Goal: Complete application form

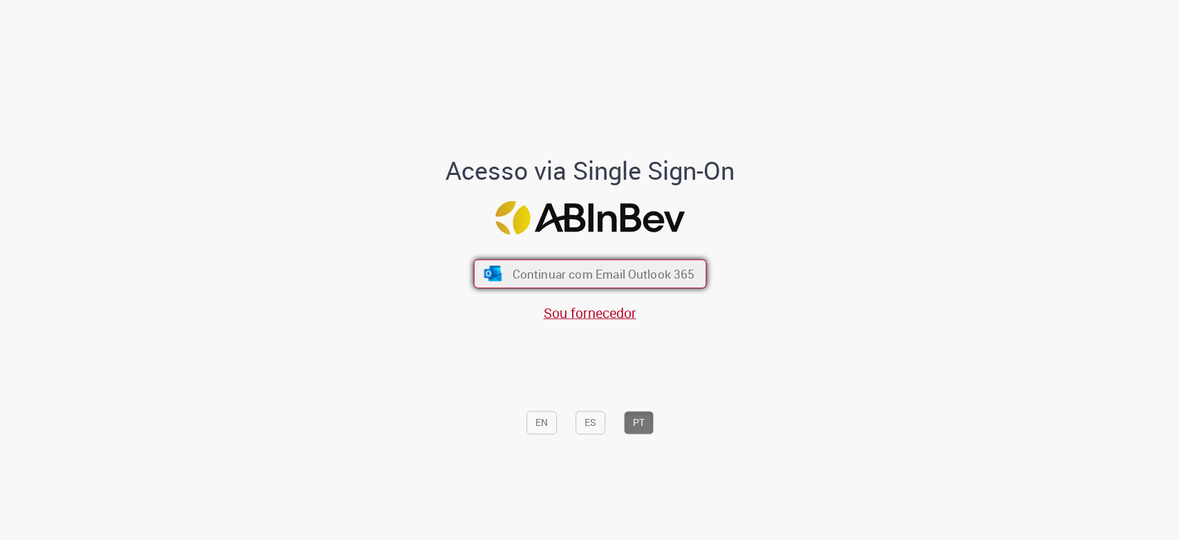
click at [591, 275] on span "Continuar com Email Outlook 365" at bounding box center [603, 274] width 183 height 16
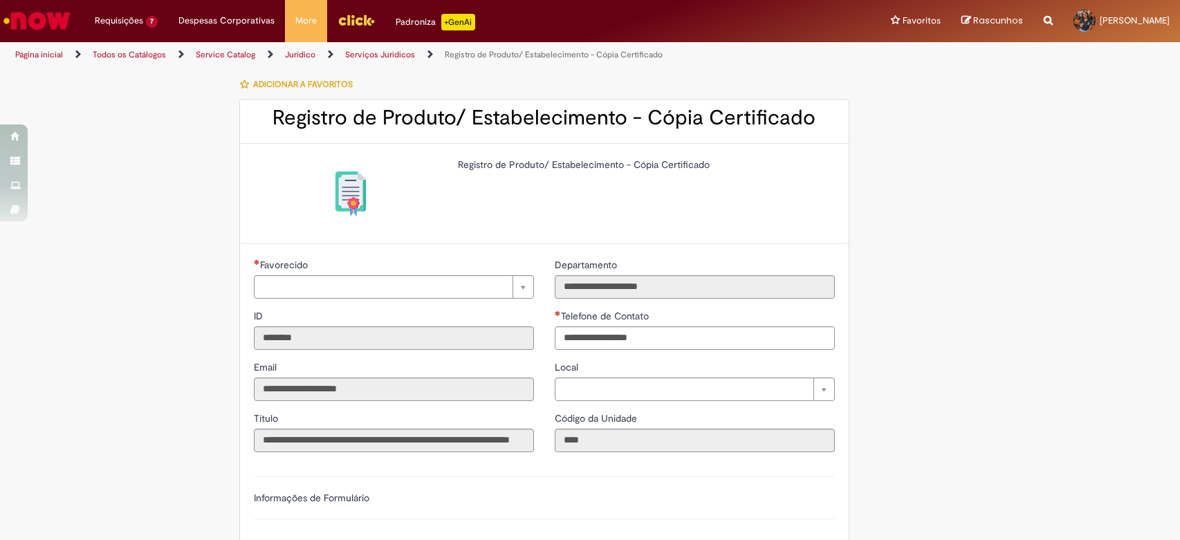
type input "**********"
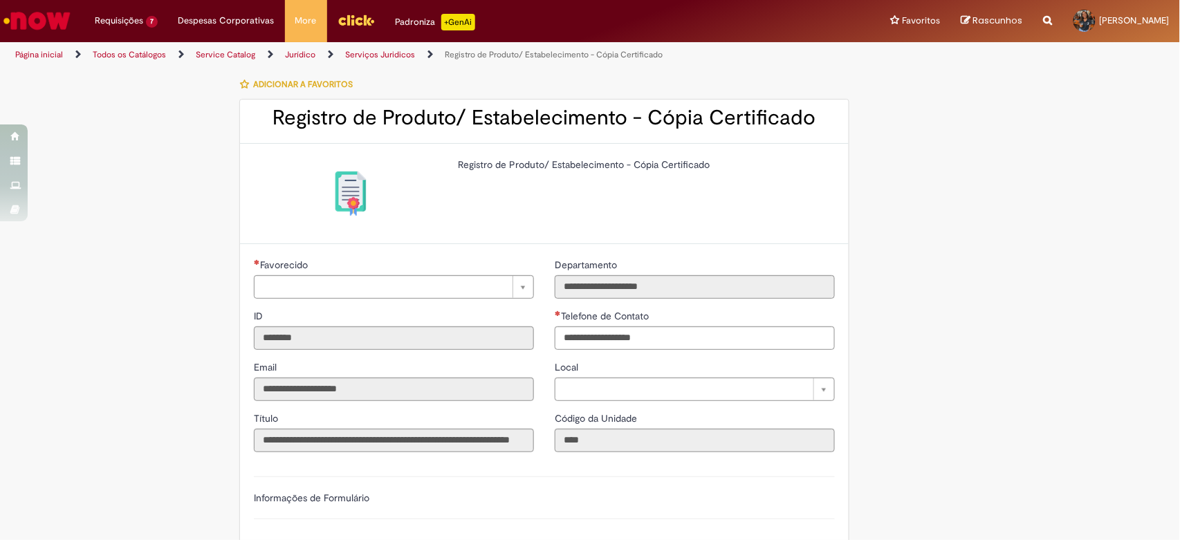
type input "**********"
